Goal: Transaction & Acquisition: Purchase product/service

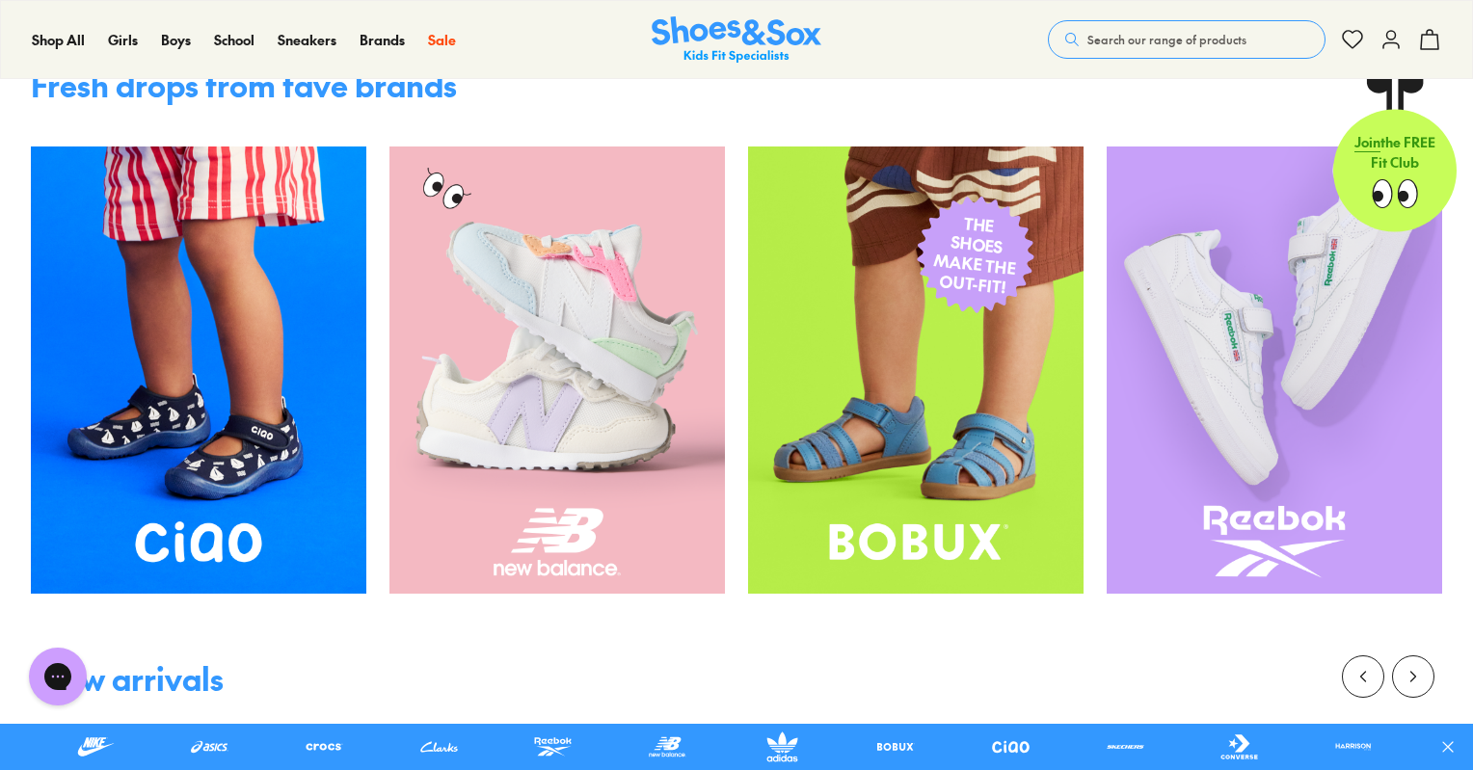
scroll to position [1142, 0]
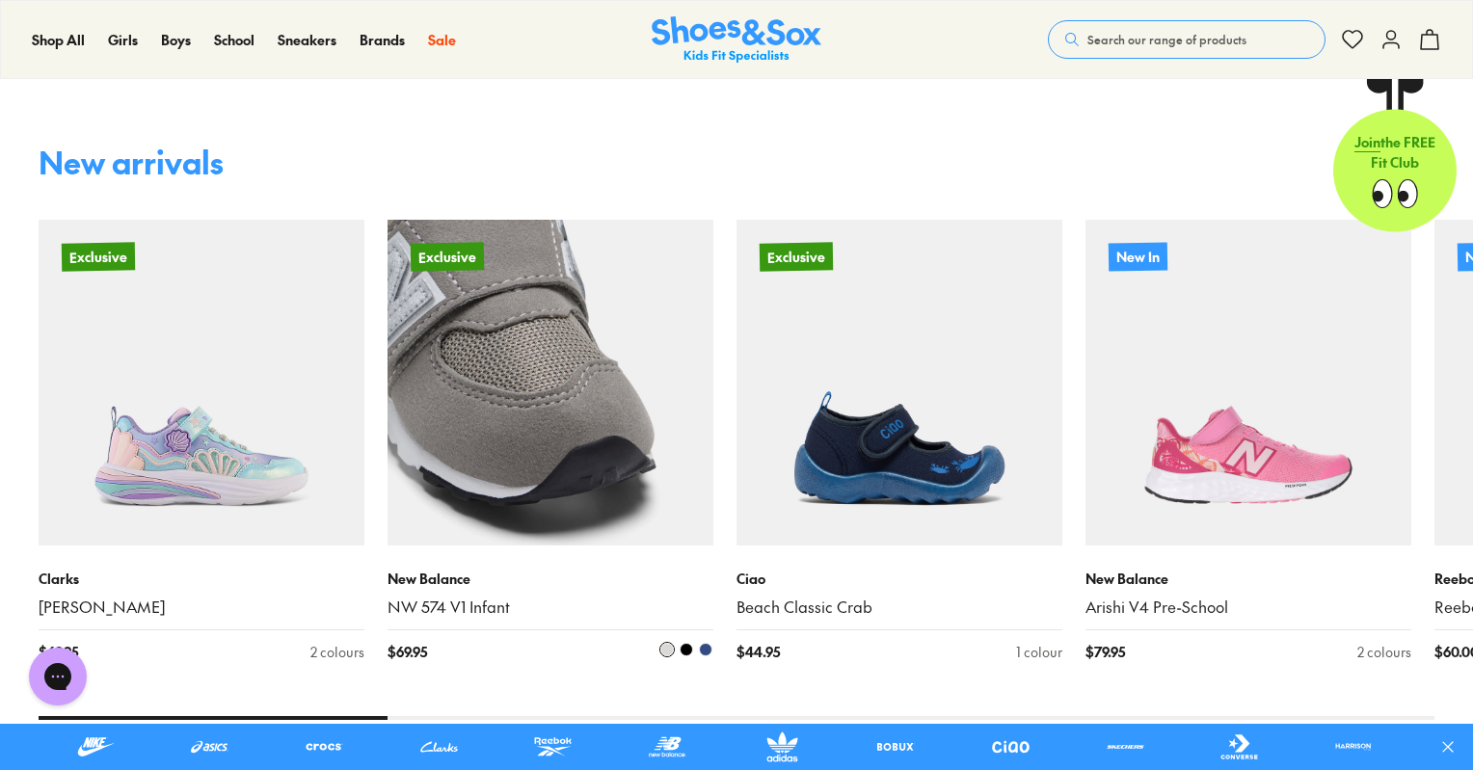
click at [559, 335] on img at bounding box center [551, 383] width 326 height 326
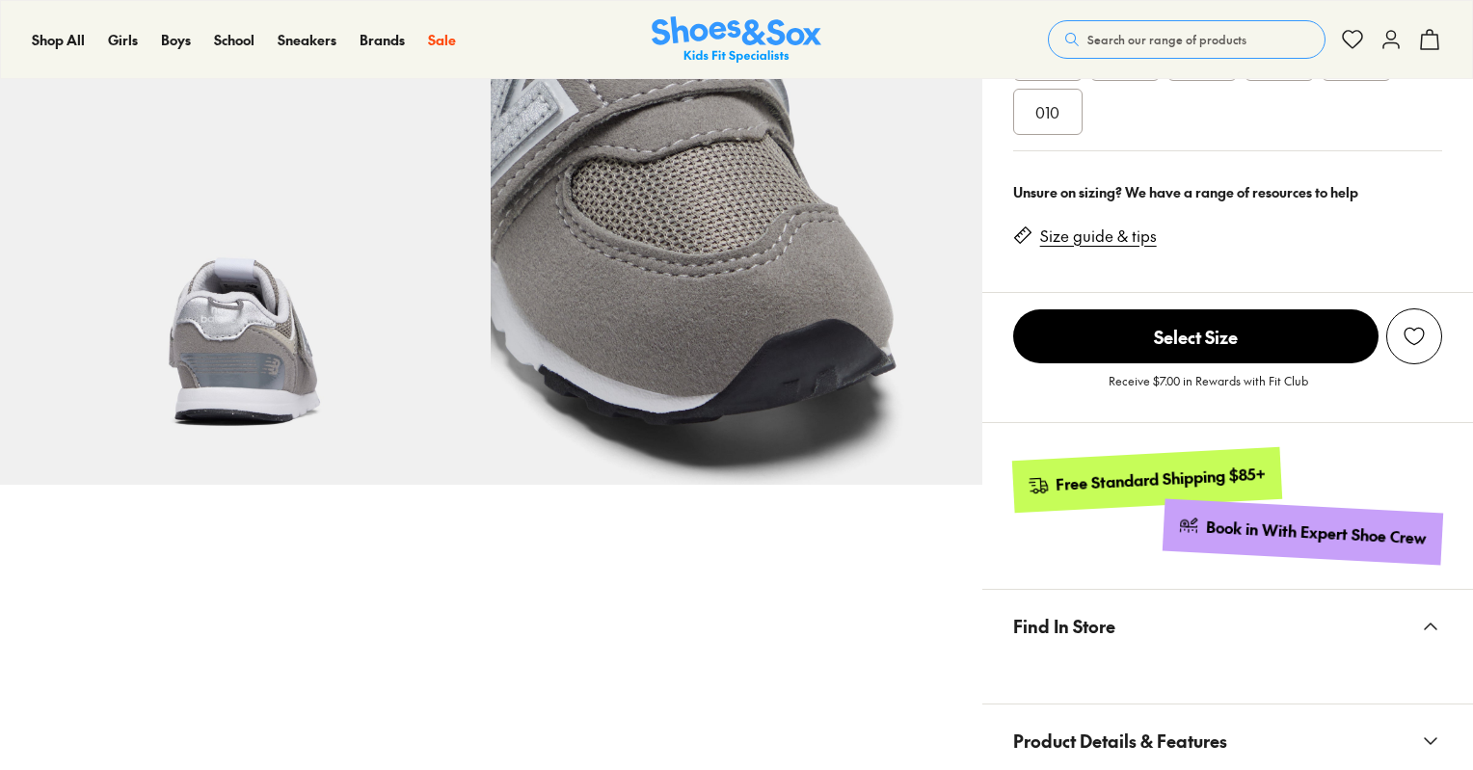
scroll to position [613, 0]
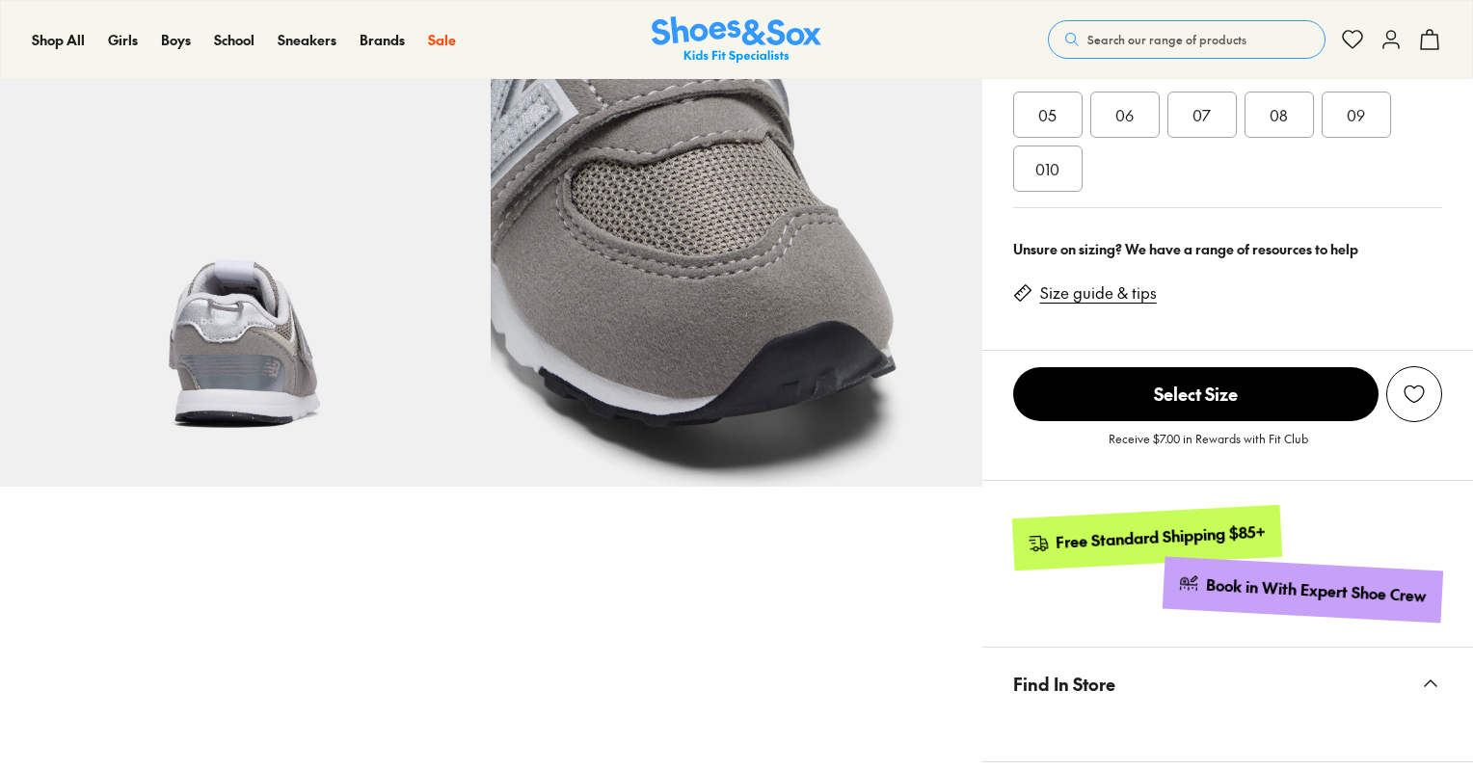
select select "*"
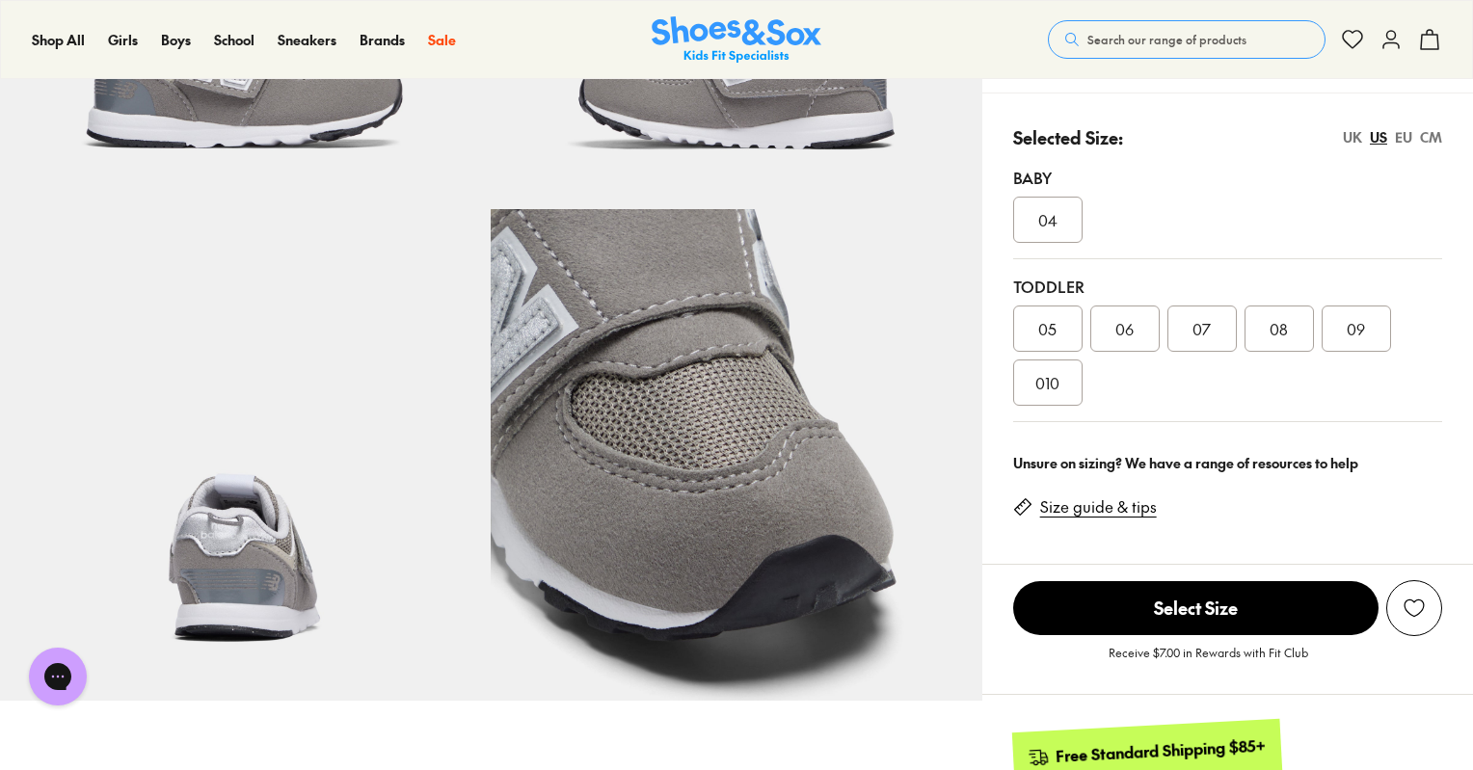
scroll to position [390, 0]
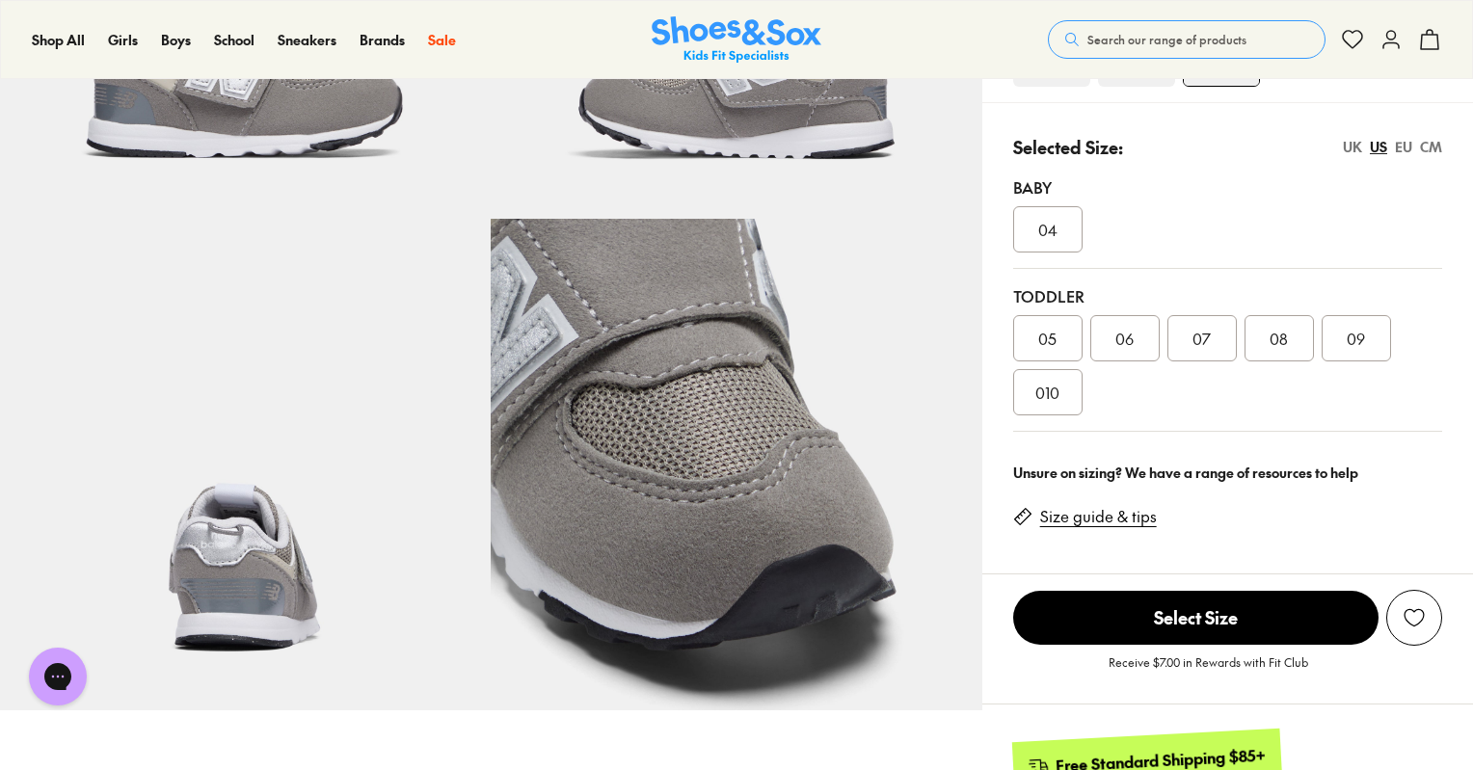
click at [1045, 245] on div "04" at bounding box center [1047, 229] width 69 height 46
